Goal: Information Seeking & Learning: Learn about a topic

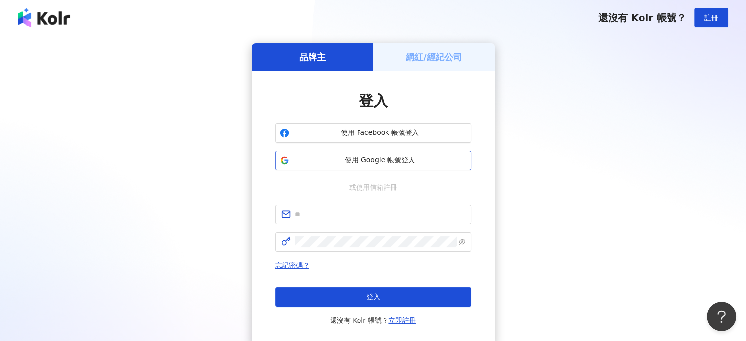
click at [406, 153] on button "使用 Google 帳號登入" at bounding box center [373, 161] width 196 height 20
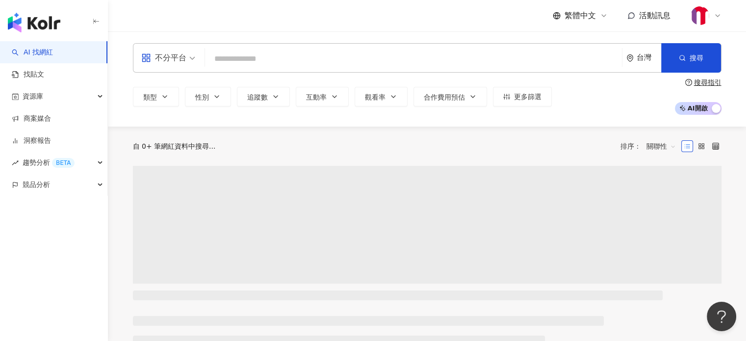
click at [309, 52] on input "search" at bounding box center [413, 59] width 409 height 19
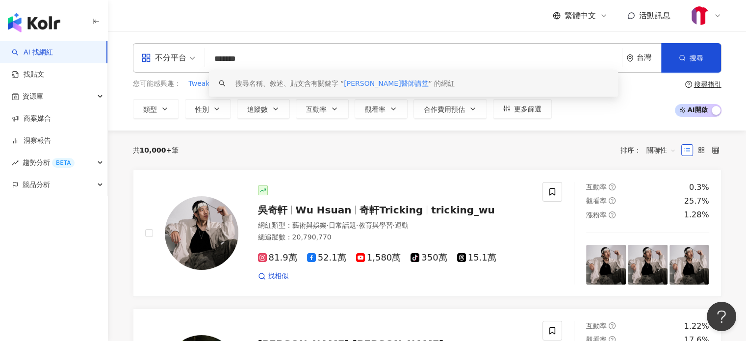
click at [230, 59] on input "*******" at bounding box center [413, 59] width 409 height 19
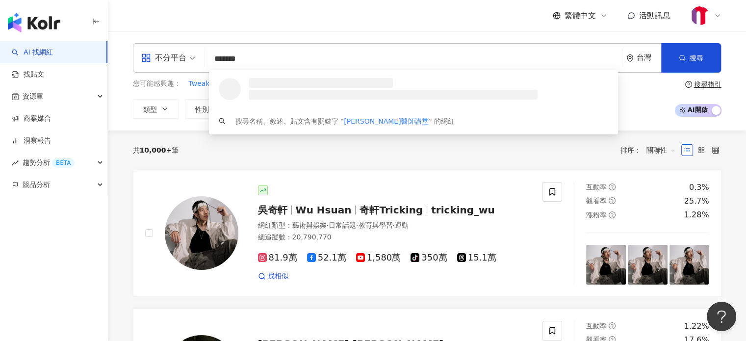
drag, startPoint x: 273, startPoint y: 58, endPoint x: 151, endPoint y: 84, distance: 125.0
click at [151, 84] on div "不分平台 ******* 台灣 搜尋 loading 搜尋名稱、敘述、貼文含有關鍵字 “ [PERSON_NAME]醫師講堂 ” 的網紅 您可能感興趣： Tw…" at bounding box center [427, 81] width 628 height 76
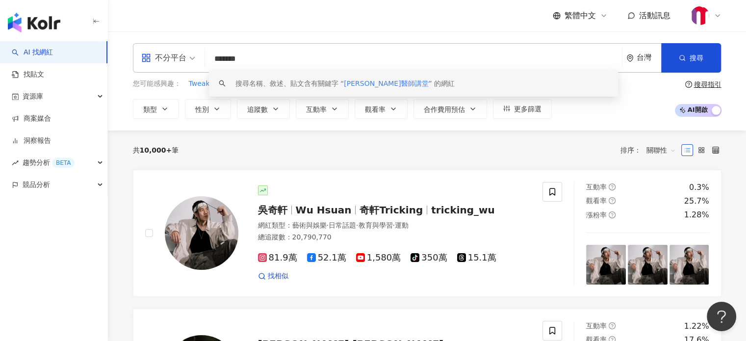
paste input "**"
type input "*********"
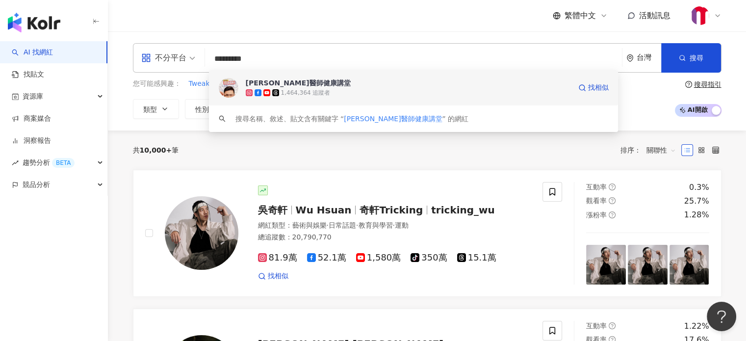
click at [313, 90] on div "1,464,364 追蹤者" at bounding box center [306, 93] width 50 height 8
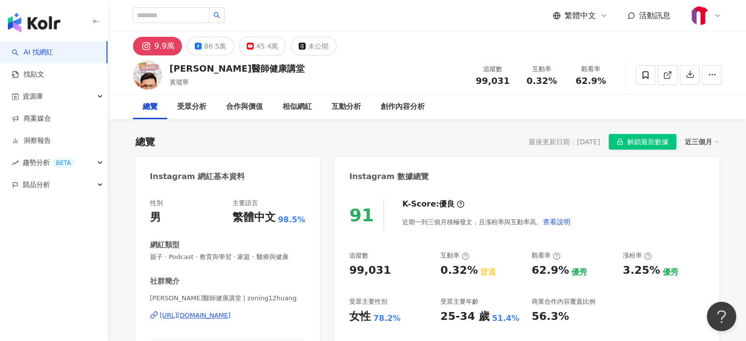
drag, startPoint x: 133, startPoint y: 182, endPoint x: 143, endPoint y: 173, distance: 14.2
click at [211, 43] on div "86.5萬" at bounding box center [215, 46] width 22 height 14
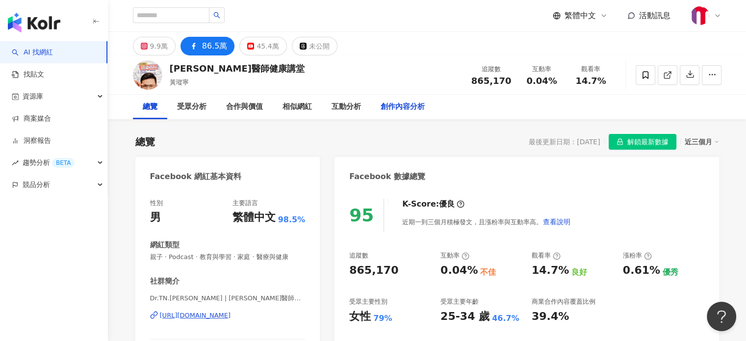
click at [404, 108] on div "創作內容分析" at bounding box center [403, 107] width 44 height 12
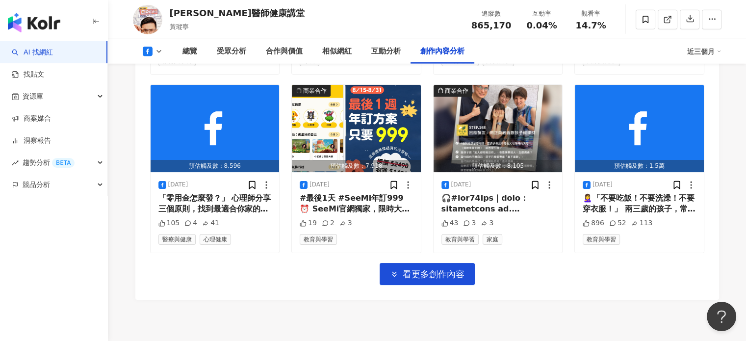
scroll to position [2797, 0]
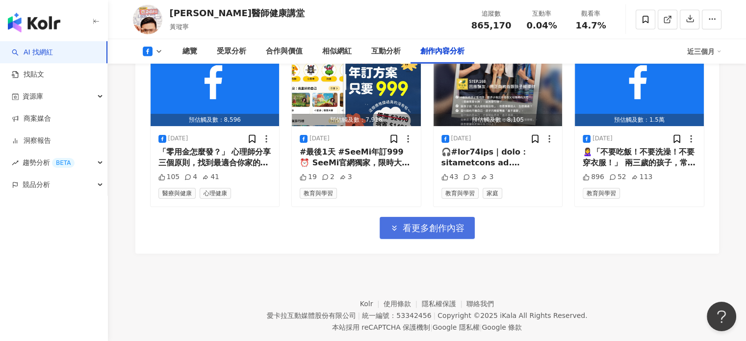
click at [430, 223] on span "看更多創作內容" at bounding box center [434, 228] width 62 height 11
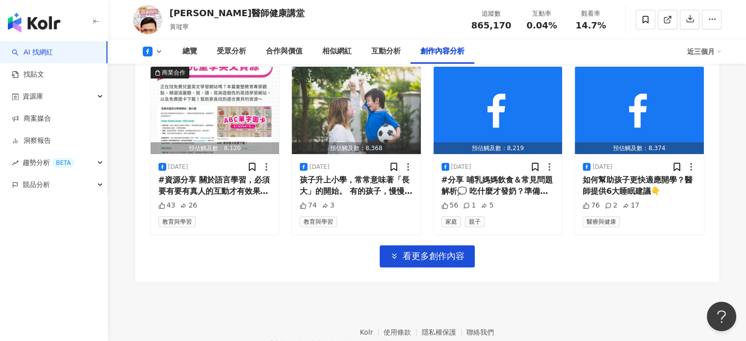
scroll to position [3354, 0]
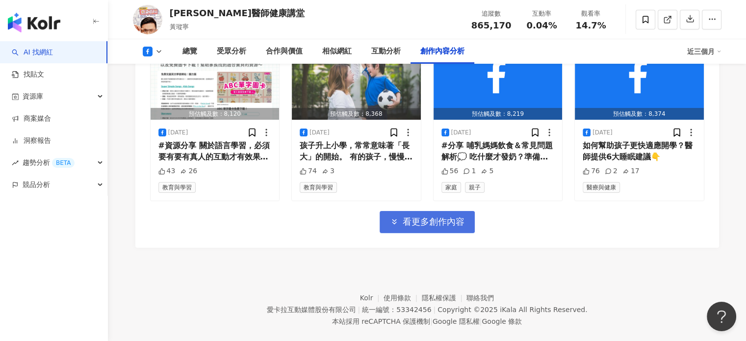
click at [421, 213] on button "看更多創作內容" at bounding box center [427, 222] width 95 height 22
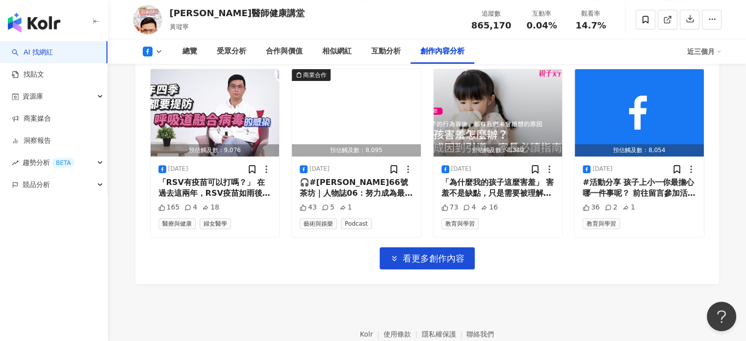
scroll to position [3889, 0]
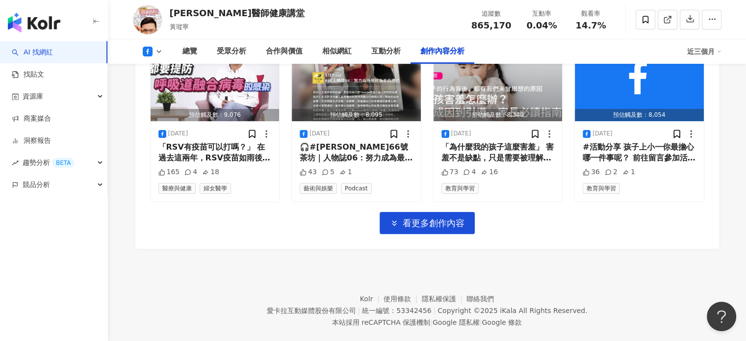
click at [424, 213] on button "看更多創作內容" at bounding box center [427, 223] width 95 height 22
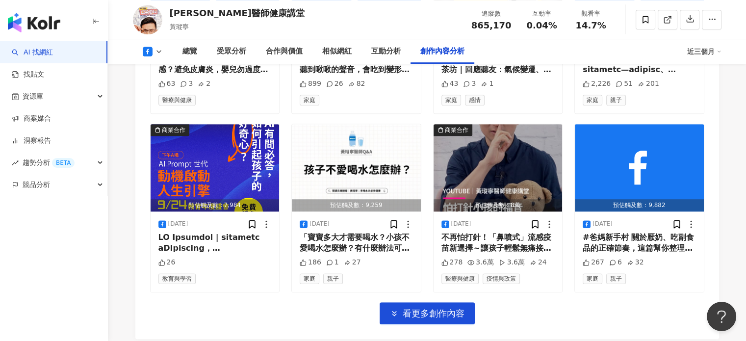
scroll to position [4380, 0]
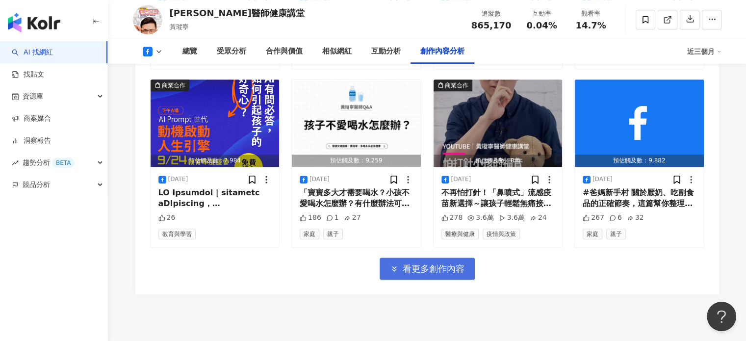
click at [436, 263] on span "看更多創作內容" at bounding box center [434, 268] width 62 height 11
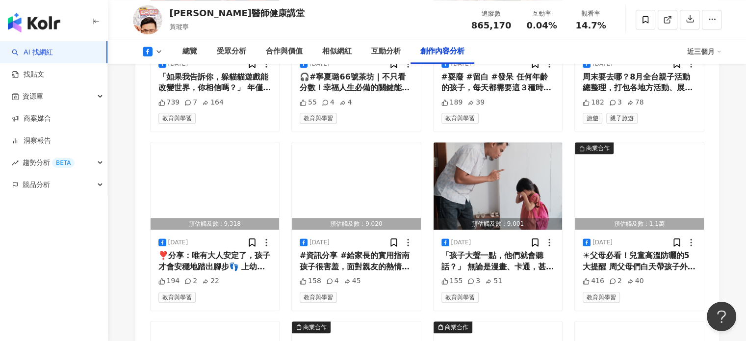
scroll to position [4959, 0]
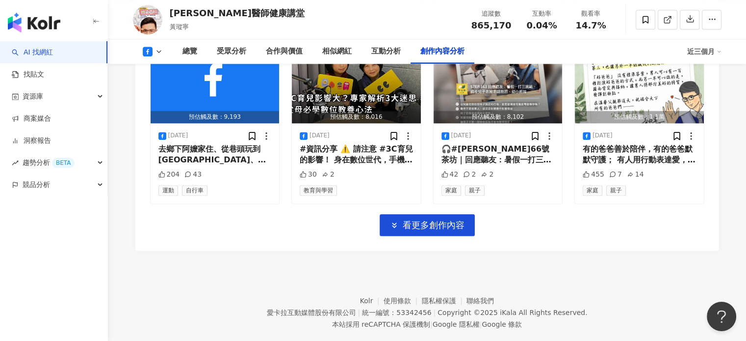
click at [438, 220] on span "看更多創作內容" at bounding box center [434, 225] width 62 height 11
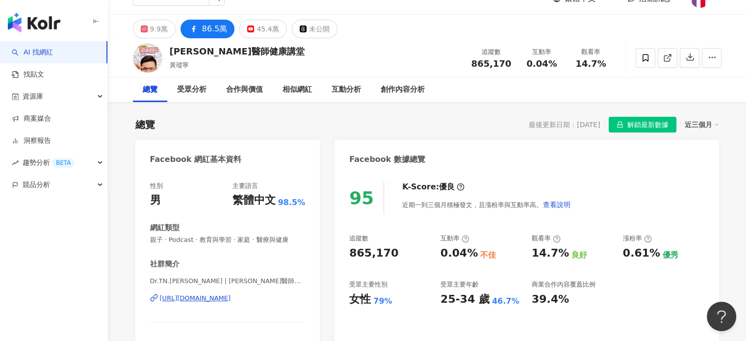
scroll to position [0, 0]
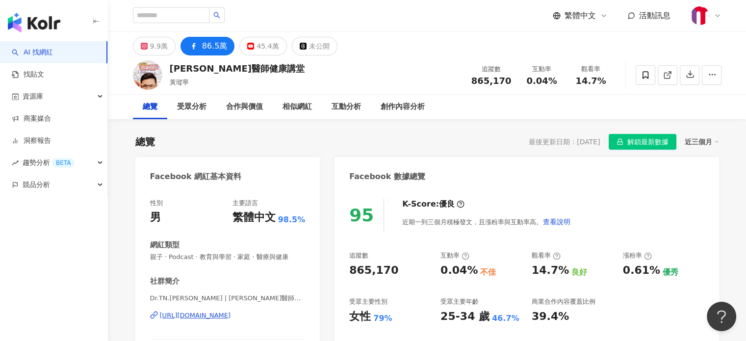
click at [435, 140] on div "總覽 最後更新日期：2025/9/3 解鎖最新數據 近三個月" at bounding box center [427, 142] width 584 height 16
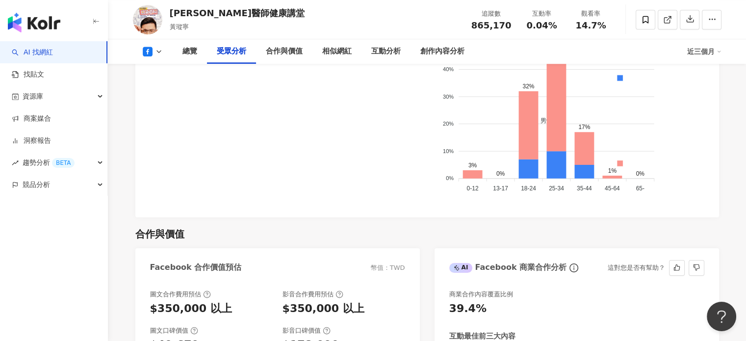
scroll to position [883, 0]
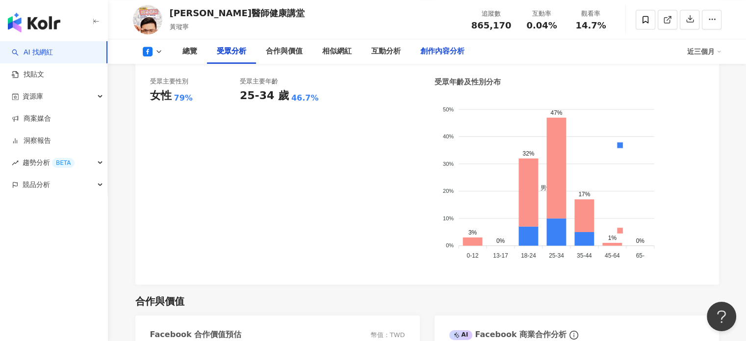
click at [432, 52] on div "創作內容分析" at bounding box center [442, 52] width 44 height 12
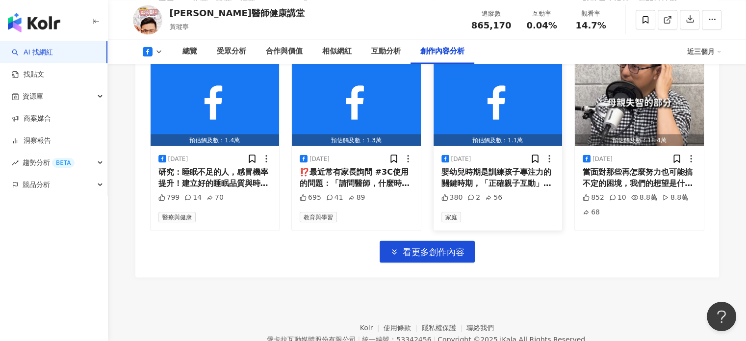
scroll to position [5513, 0]
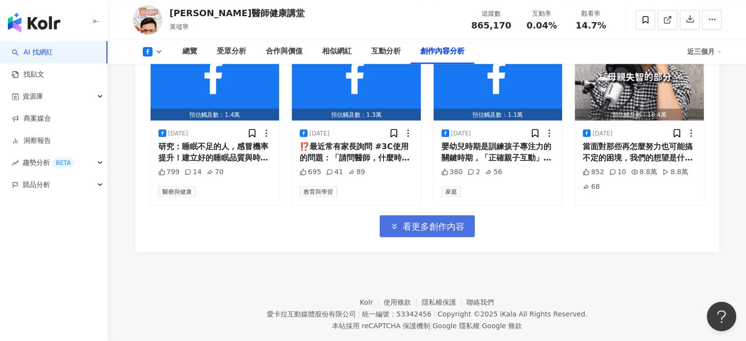
click at [440, 221] on span "看更多創作內容" at bounding box center [434, 226] width 62 height 11
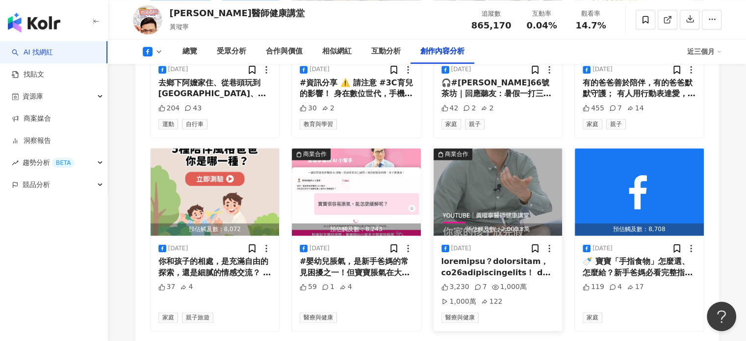
scroll to position [5022, 0]
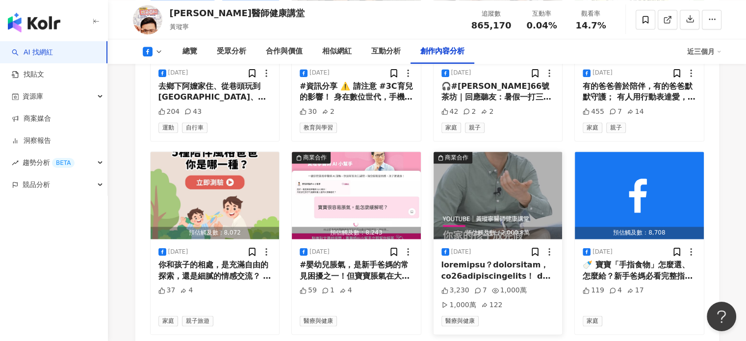
click at [506, 259] on div at bounding box center [497, 270] width 113 height 22
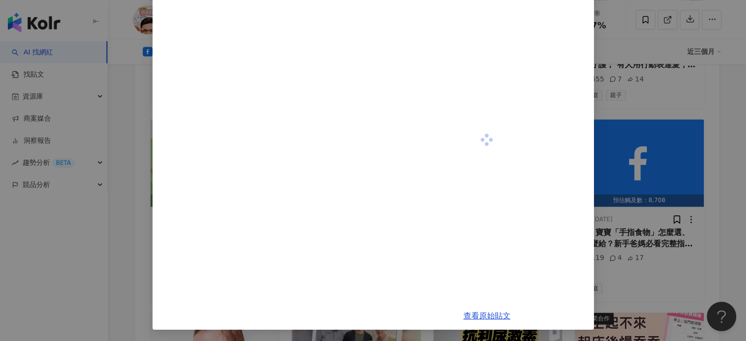
scroll to position [5071, 0]
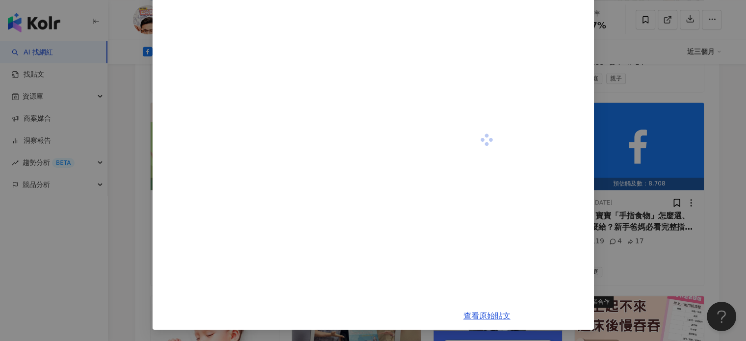
click at [718, 158] on div "查看原始貼文" at bounding box center [373, 170] width 746 height 341
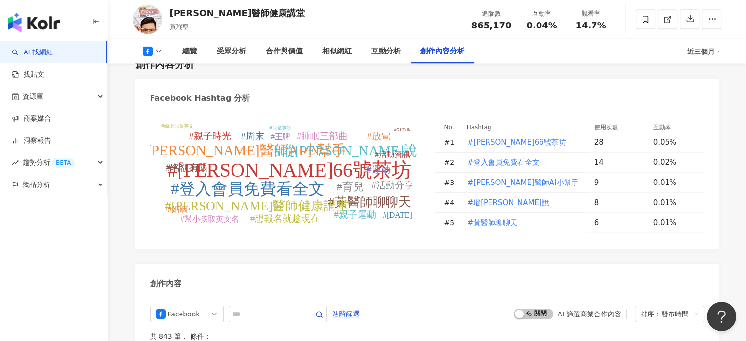
scroll to position [2192, 0]
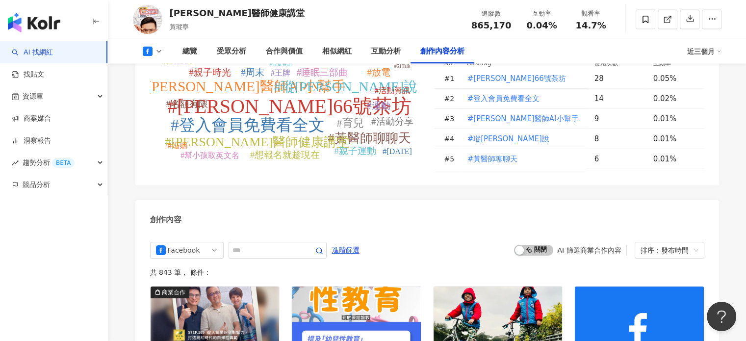
click at [151, 51] on icon at bounding box center [148, 52] width 10 height 10
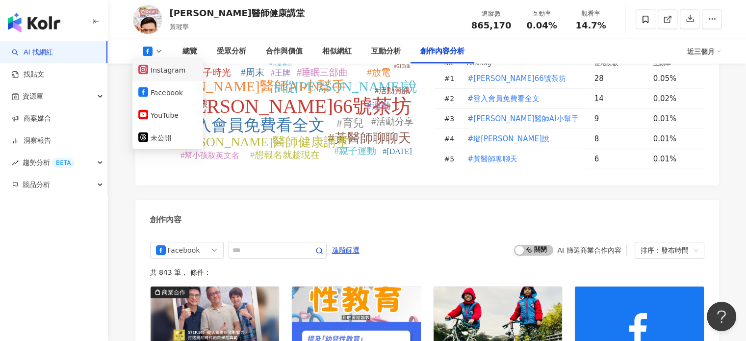
click at [163, 74] on button "Instagram" at bounding box center [167, 70] width 59 height 14
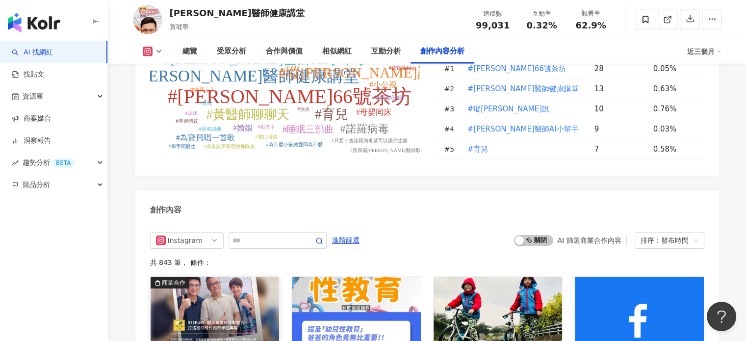
scroll to position [2656, 0]
